Goal: Find contact information: Find contact information

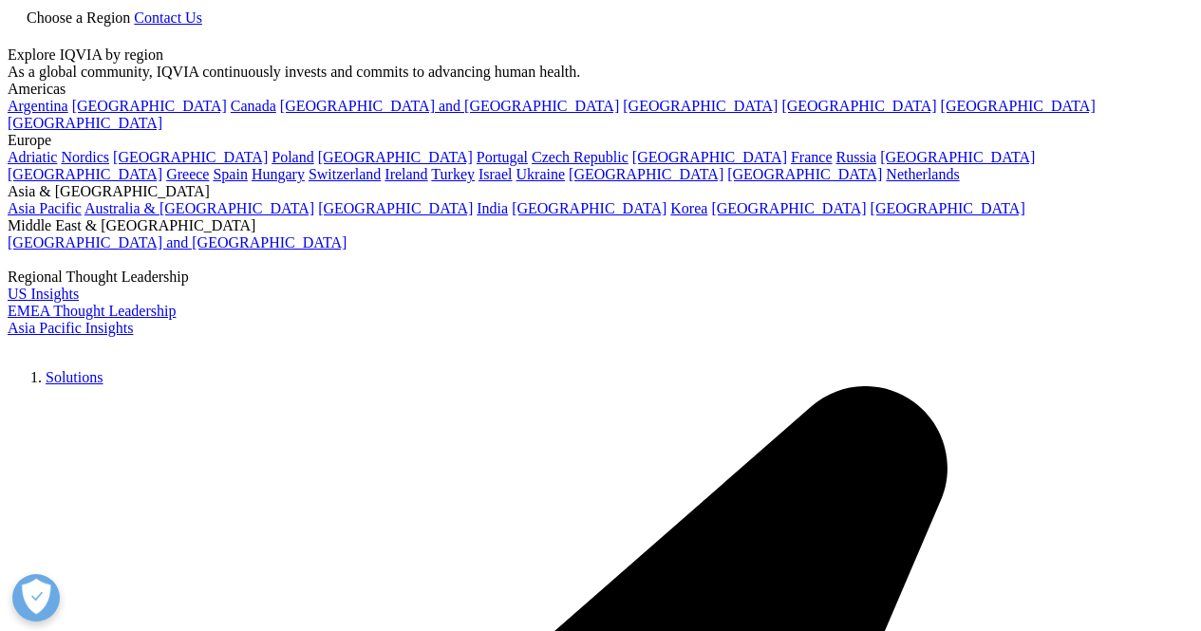
scroll to position [571, 0]
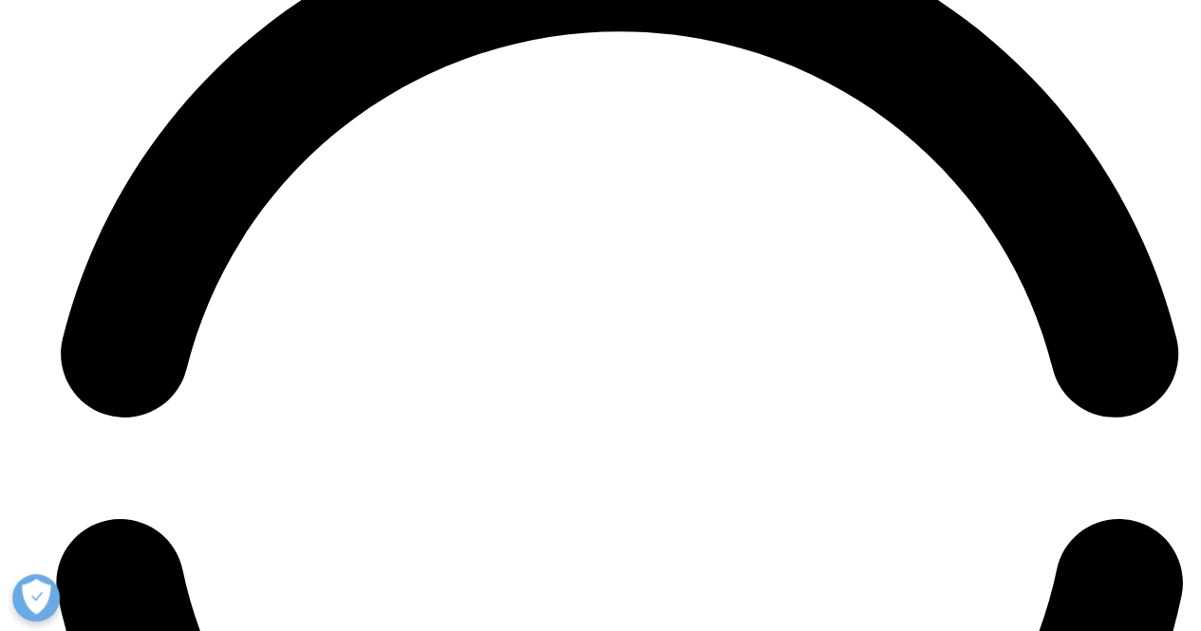
scroll to position [4298, 0]
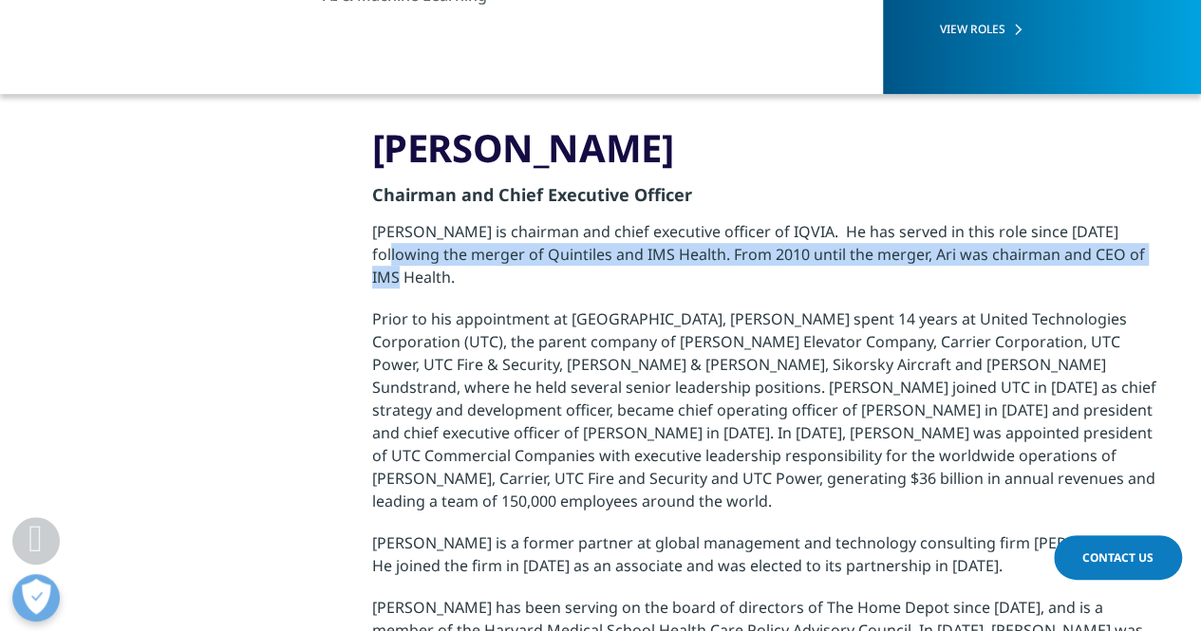
drag, startPoint x: 1198, startPoint y: 248, endPoint x: 1203, endPoint y: 230, distance: 18.7
click at [1200, 230] on html "Clear Search Loading Choose a Region Contact Us" at bounding box center [600, 524] width 1201 height 1887
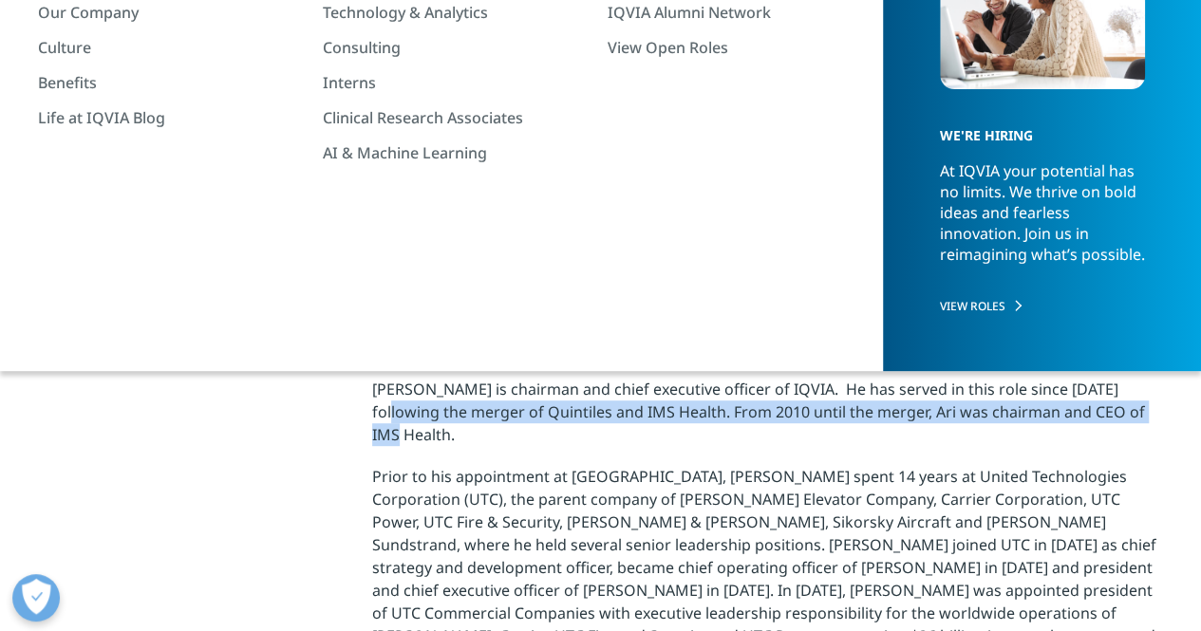
scroll to position [189, 0]
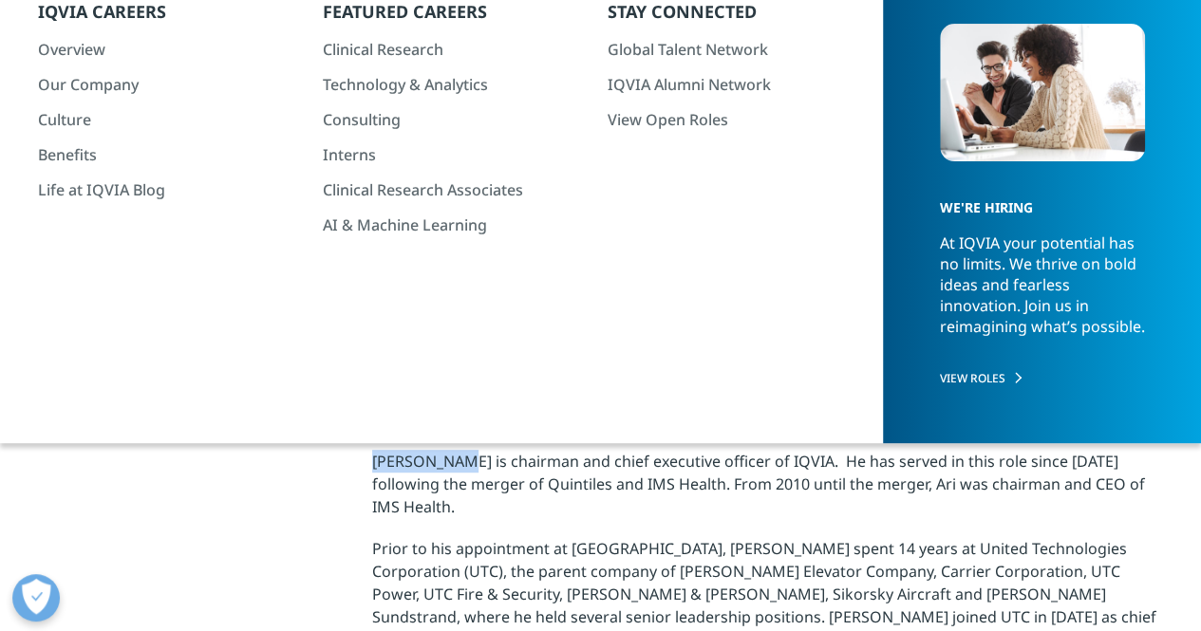
drag, startPoint x: 367, startPoint y: 459, endPoint x: 452, endPoint y: 460, distance: 84.5
copy p "Ari Bousbib"
click at [174, 280] on link "Leadership" at bounding box center [180, 280] width 82 height 34
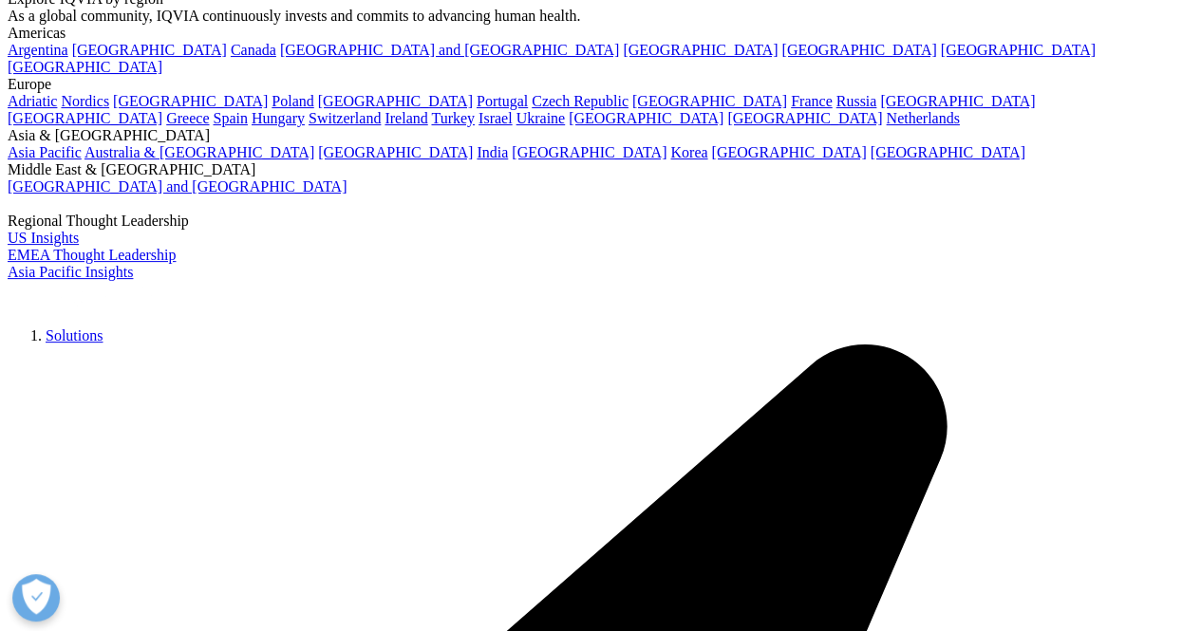
scroll to position [144, 0]
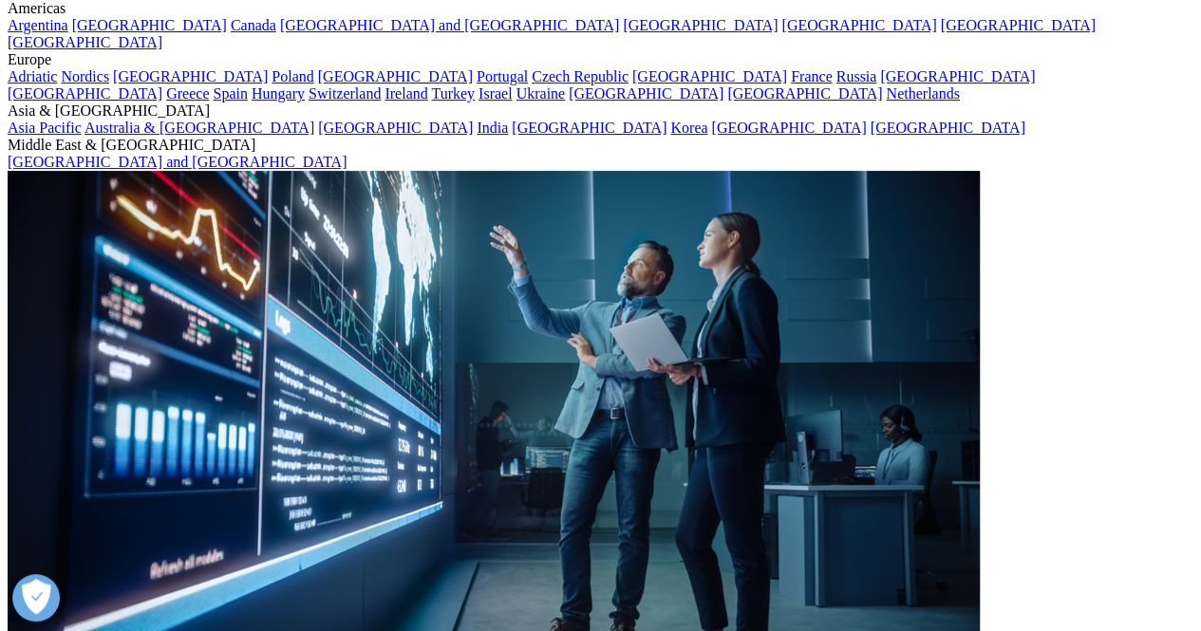
scroll to position [167, 0]
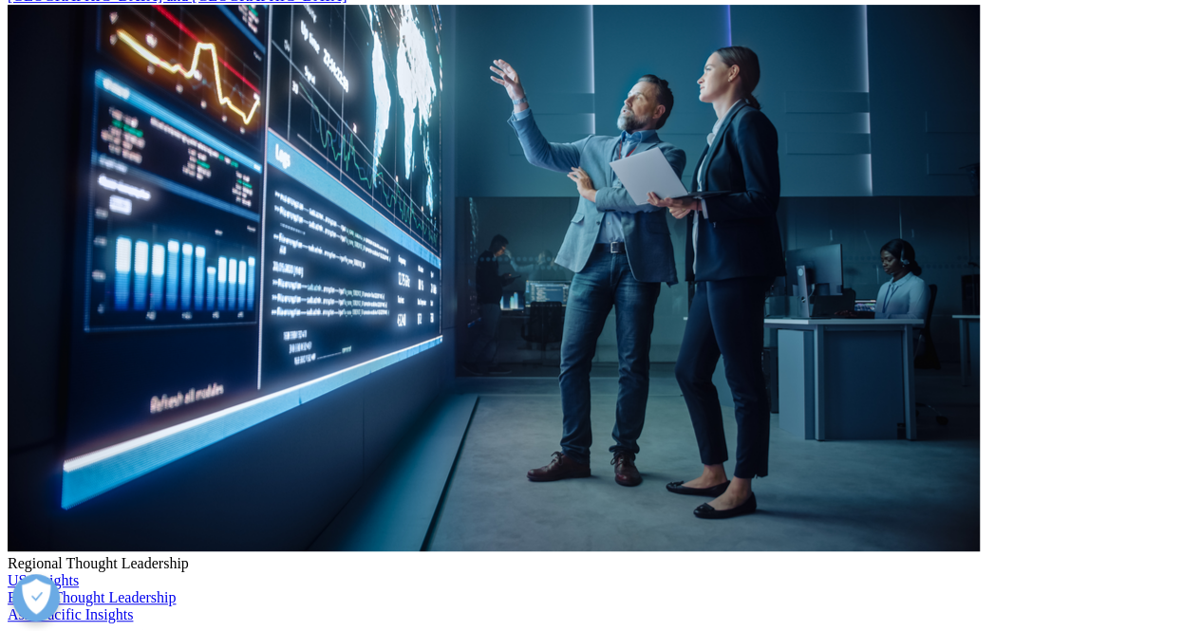
scroll to position [328, 0]
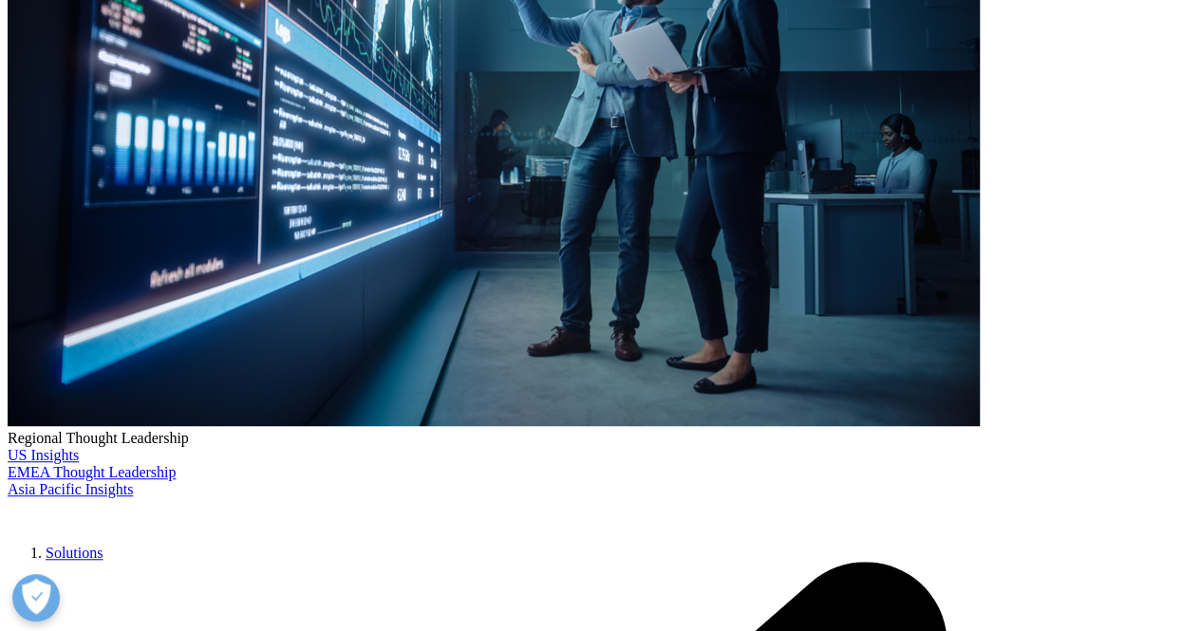
scroll to position [462, 0]
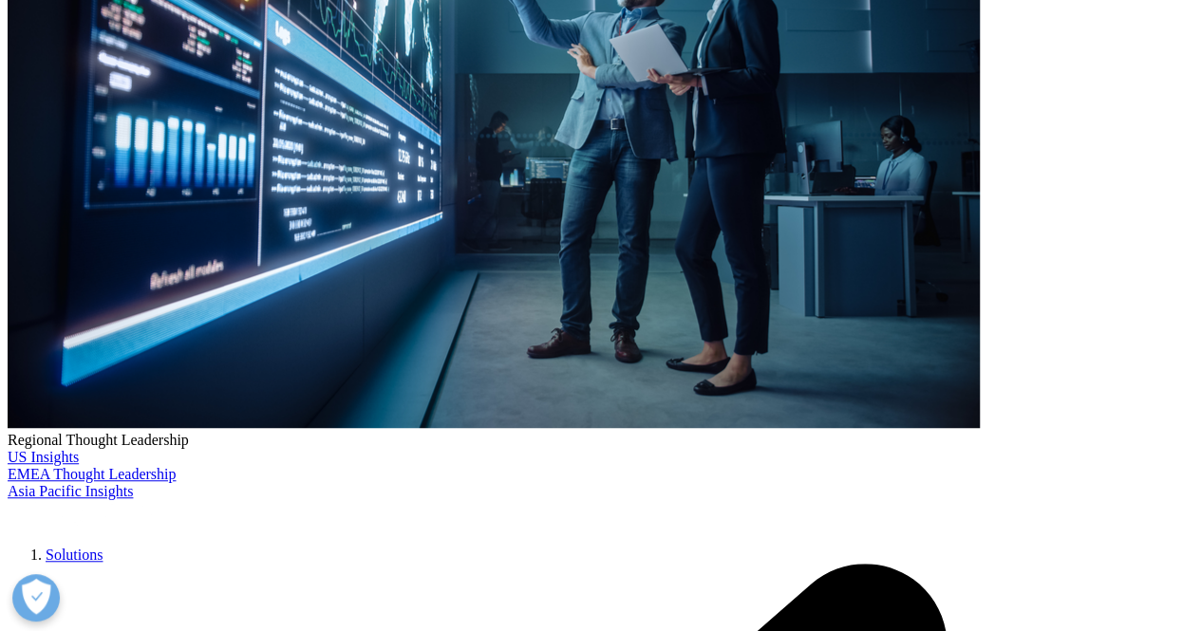
drag, startPoint x: 545, startPoint y: 144, endPoint x: 651, endPoint y: 147, distance: 106.4
copy div "Ari Bousbib"
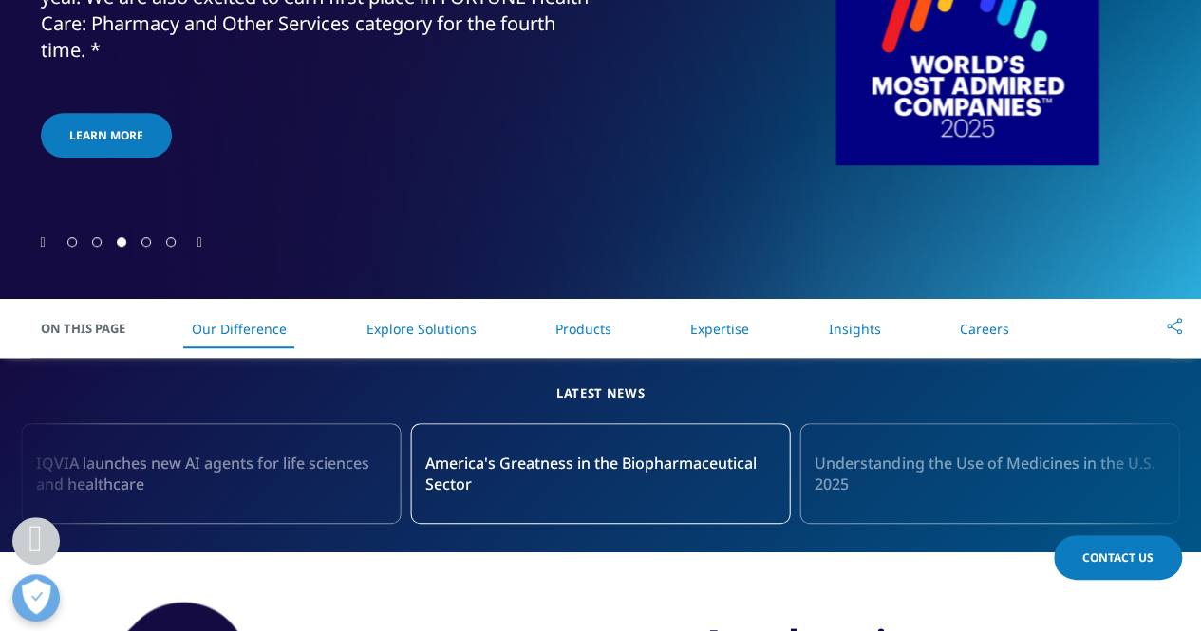
scroll to position [66, 0]
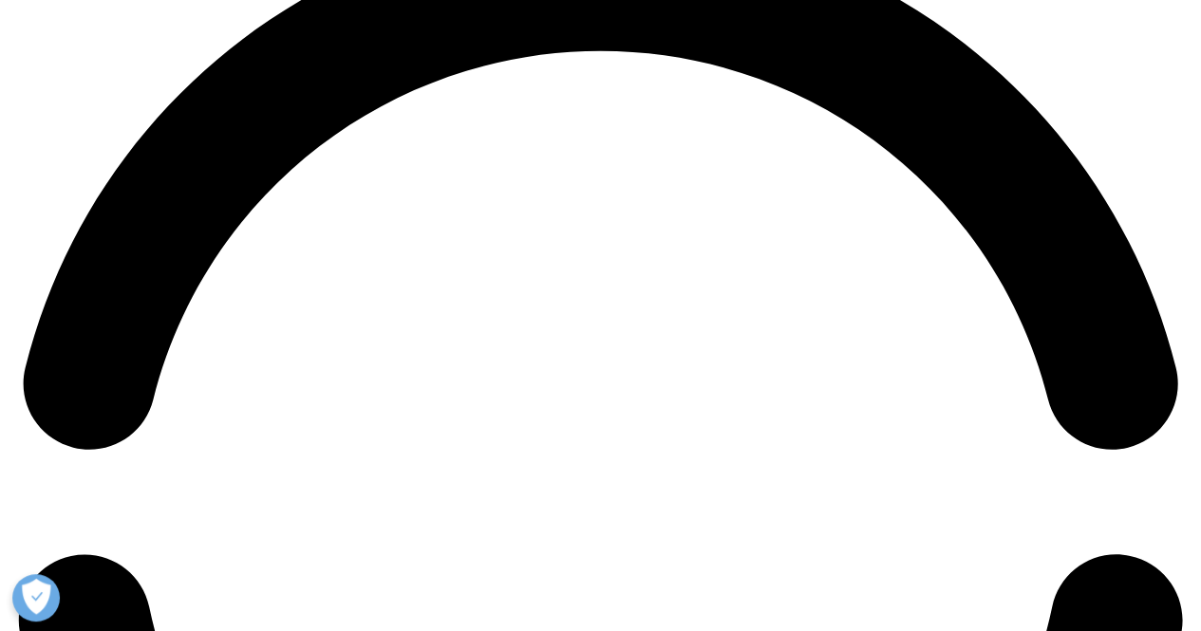
scroll to position [2523, 0]
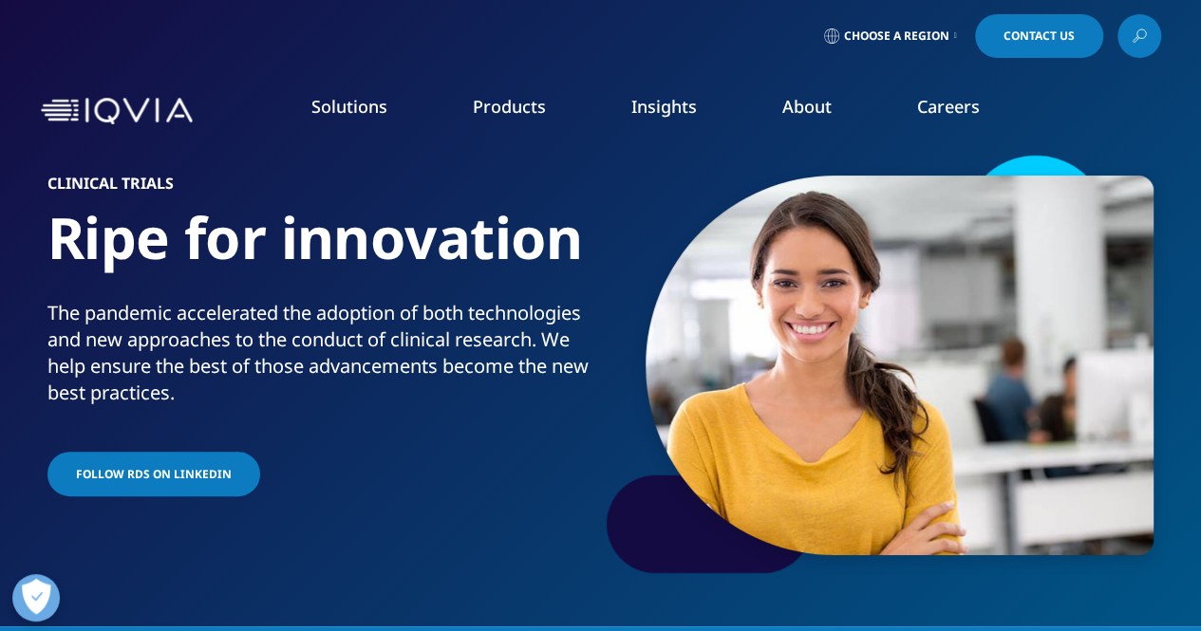
click at [98, 85] on div "Solutions quick find a capability Clear Search Loading SOLUTIONS Research & Dev…" at bounding box center [601, 110] width 1120 height 89
click at [116, 104] on img at bounding box center [117, 112] width 152 height 28
